Goal: Find contact information: Find contact information

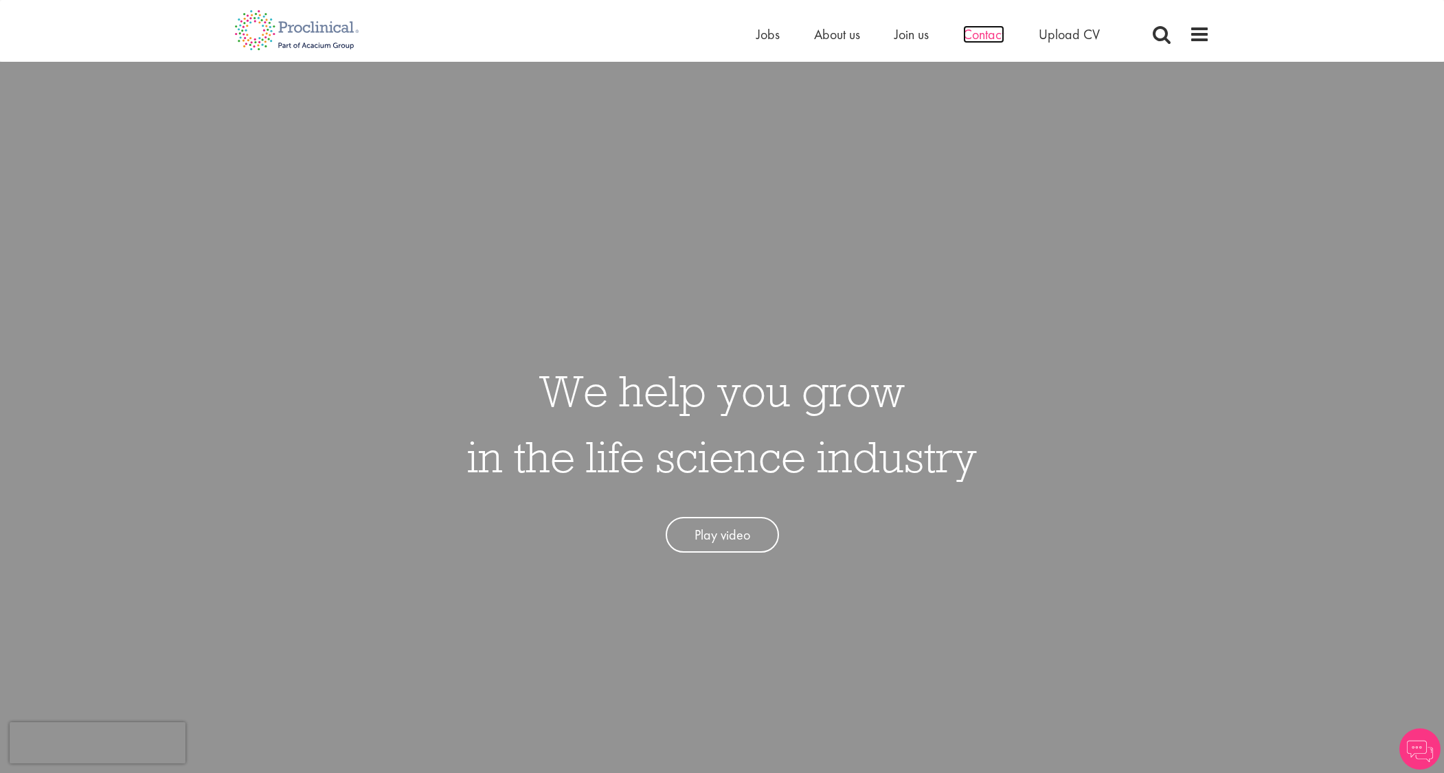
click at [991, 30] on span "Contact" at bounding box center [983, 34] width 41 height 18
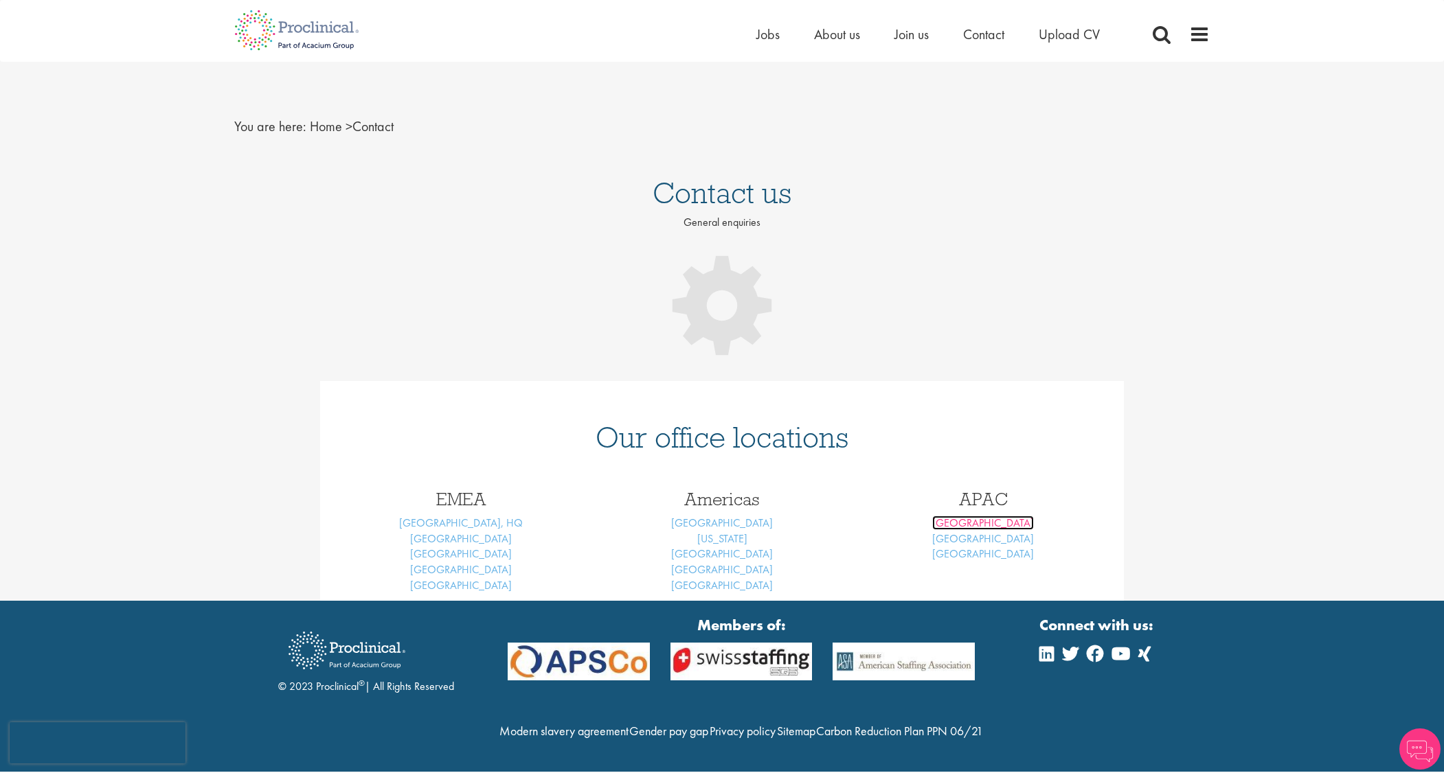
click at [984, 525] on link "[GEOGRAPHIC_DATA]" at bounding box center [983, 523] width 102 height 14
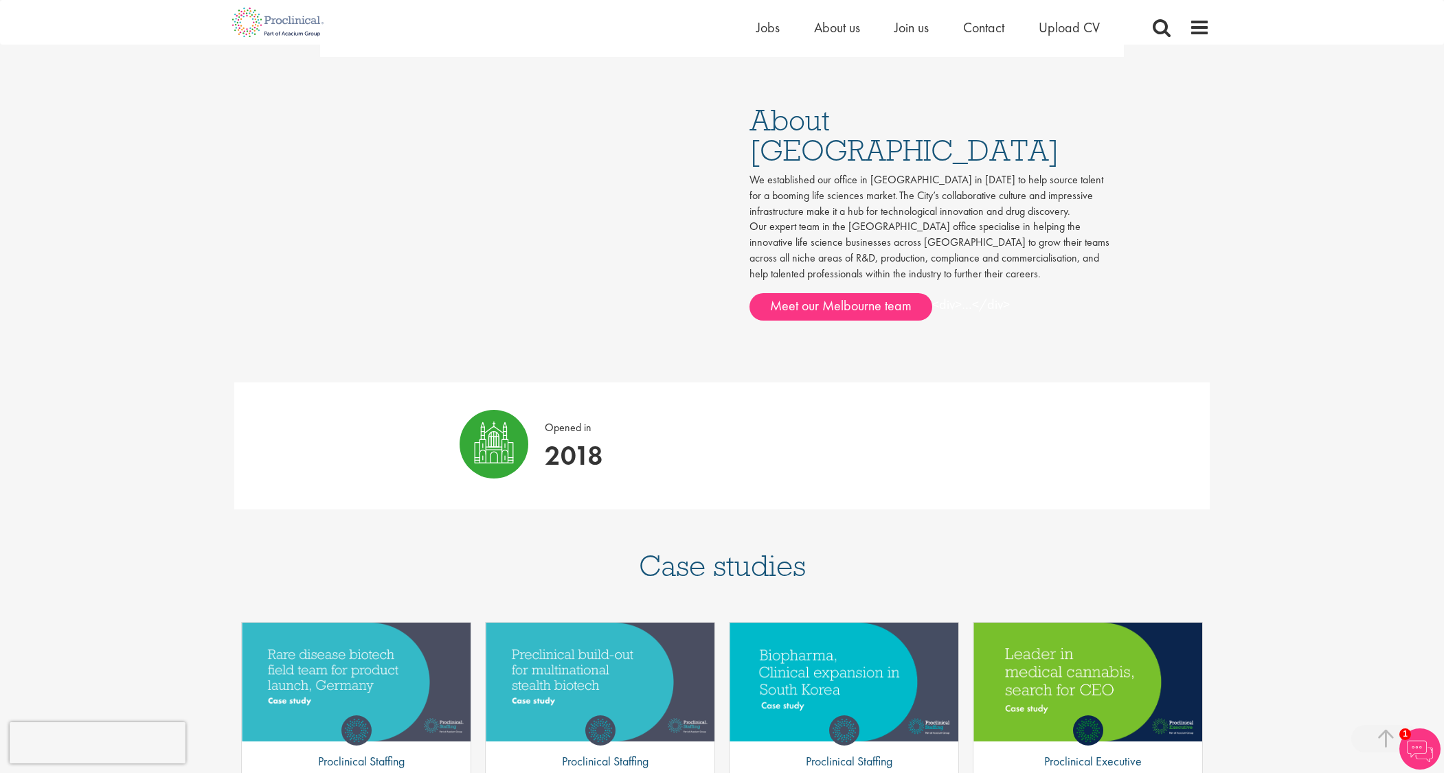
scroll to position [458, 0]
